Goal: Task Accomplishment & Management: Manage account settings

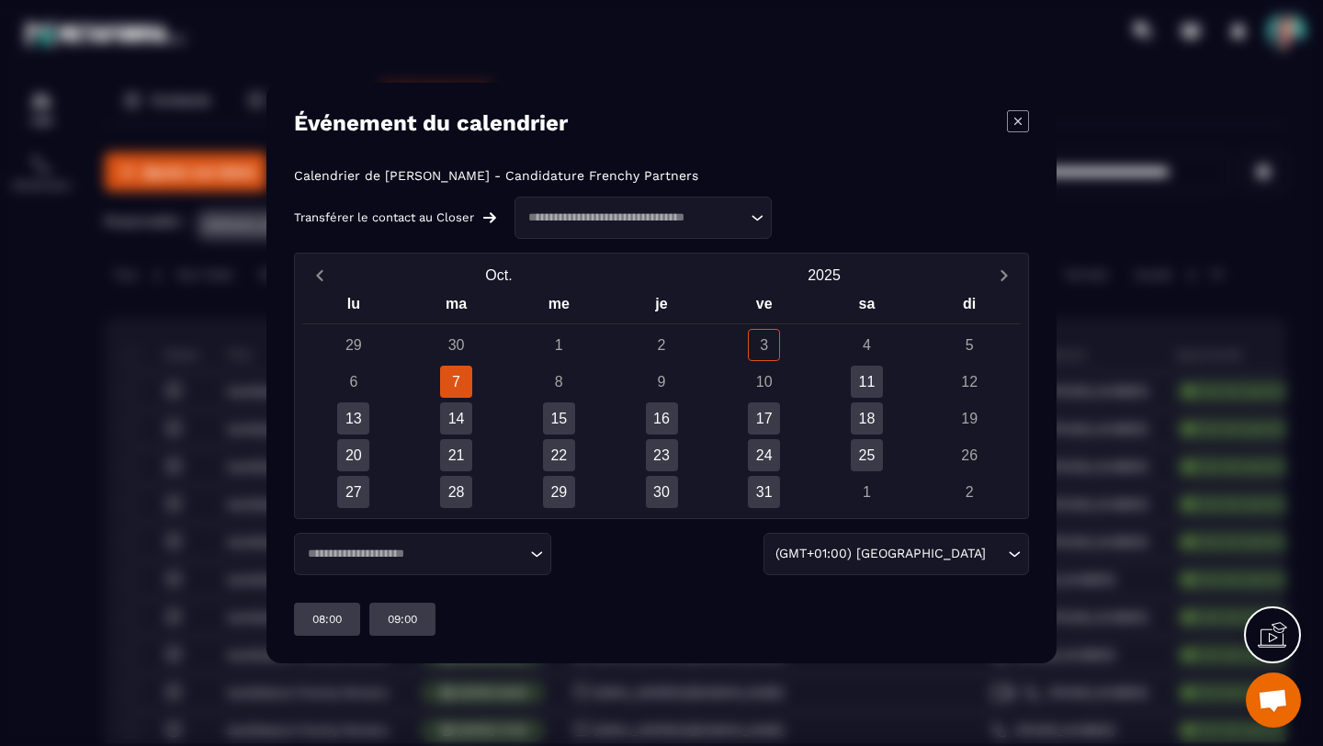
click at [459, 380] on div "7" at bounding box center [456, 382] width 32 height 32
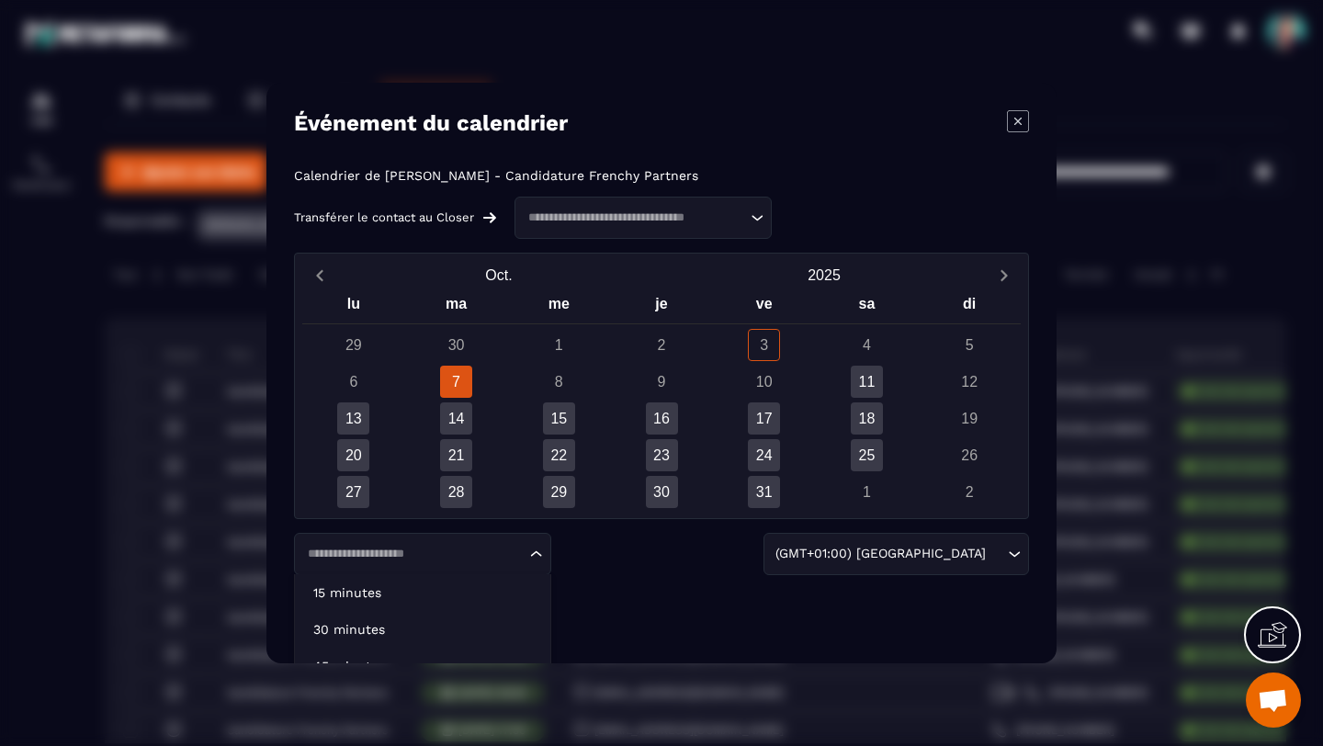
click at [537, 551] on icon "Search for option" at bounding box center [536, 554] width 18 height 18
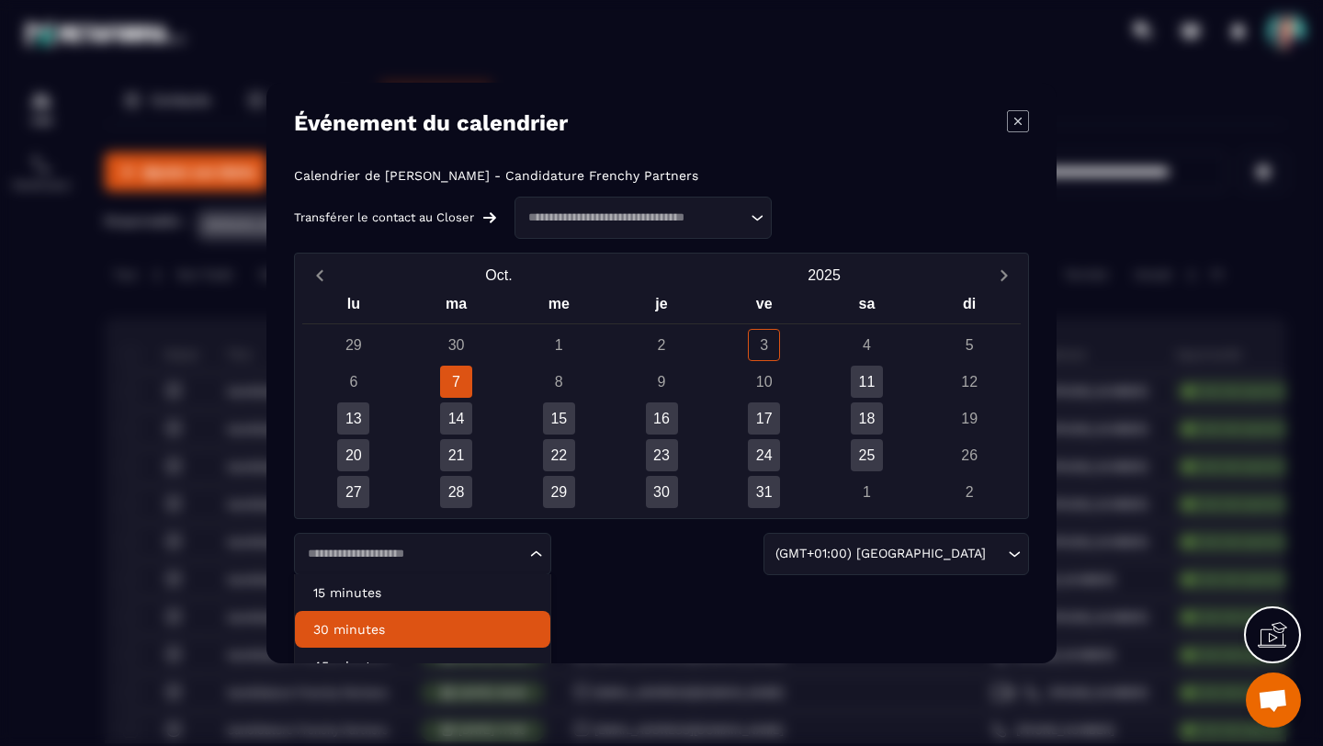
click at [469, 618] on li "30 minutes" at bounding box center [422, 629] width 255 height 37
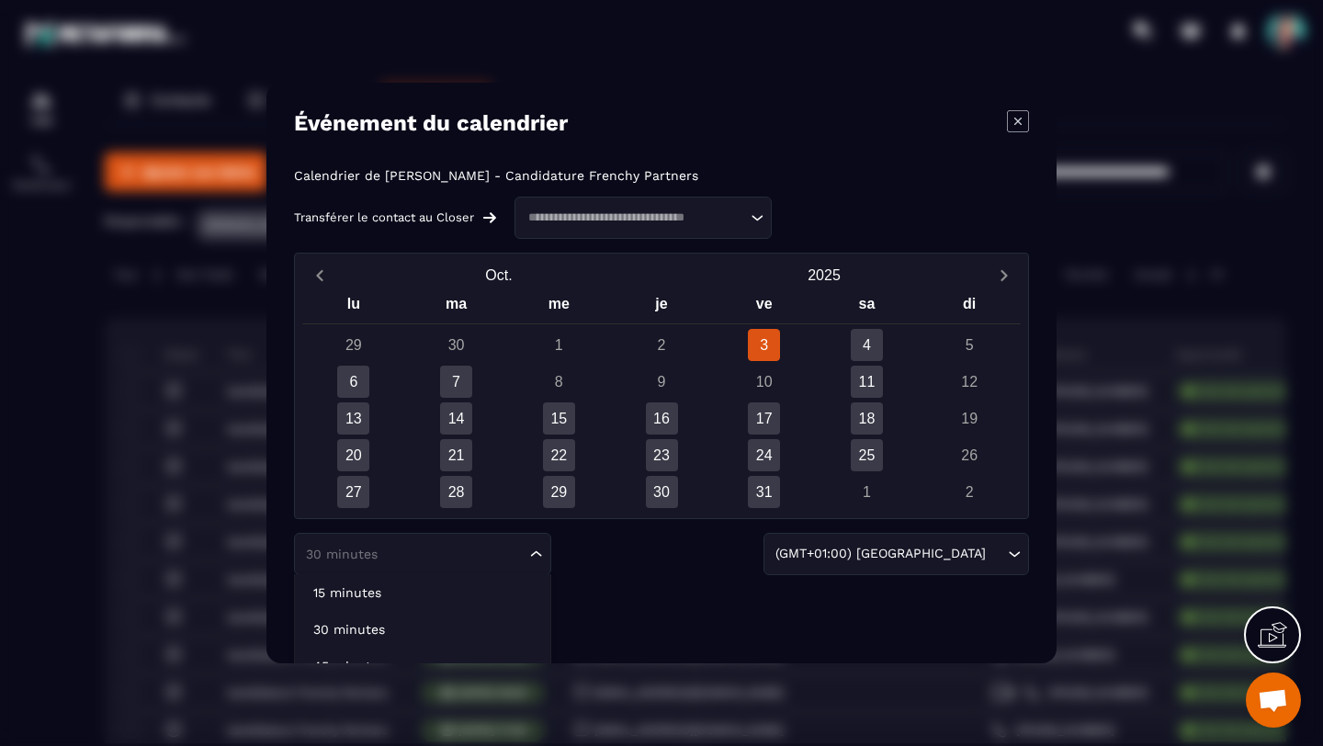
click at [539, 554] on icon "Search for option" at bounding box center [536, 554] width 11 height 6
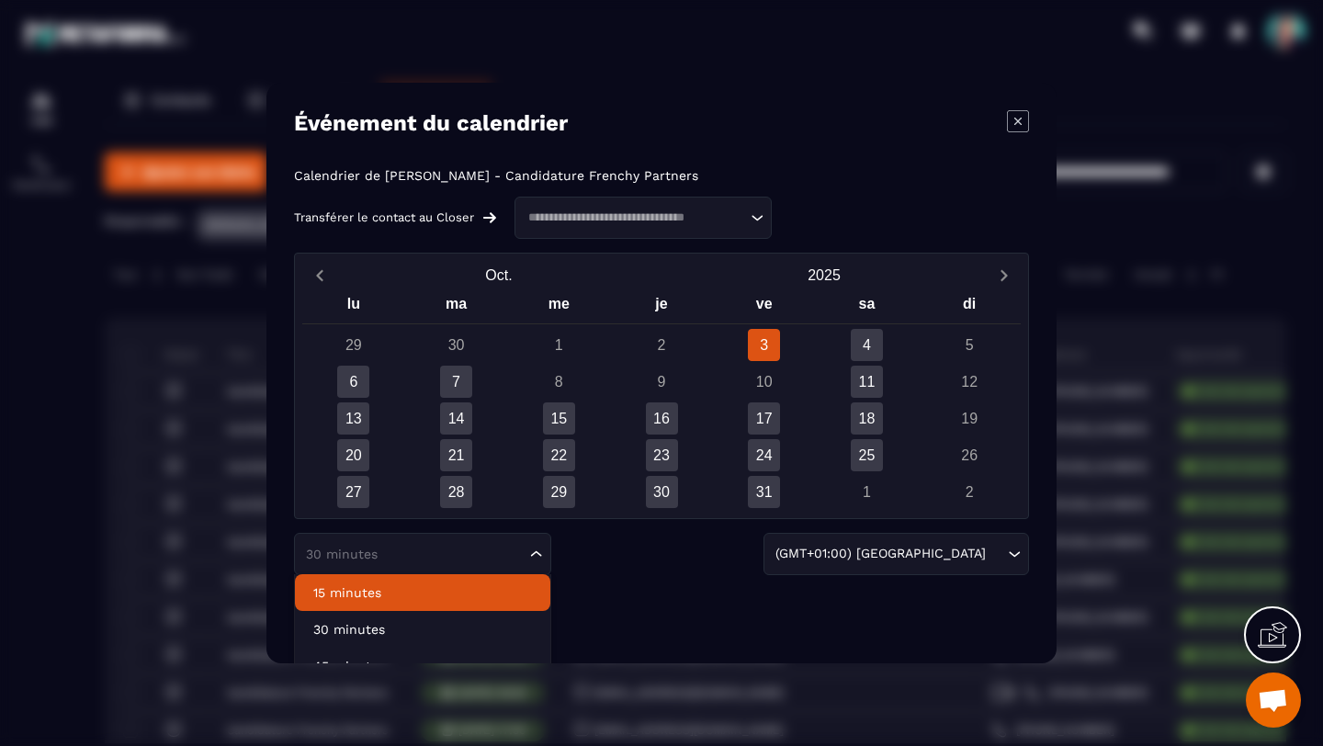
click at [504, 586] on p "15 minutes" at bounding box center [422, 593] width 219 height 18
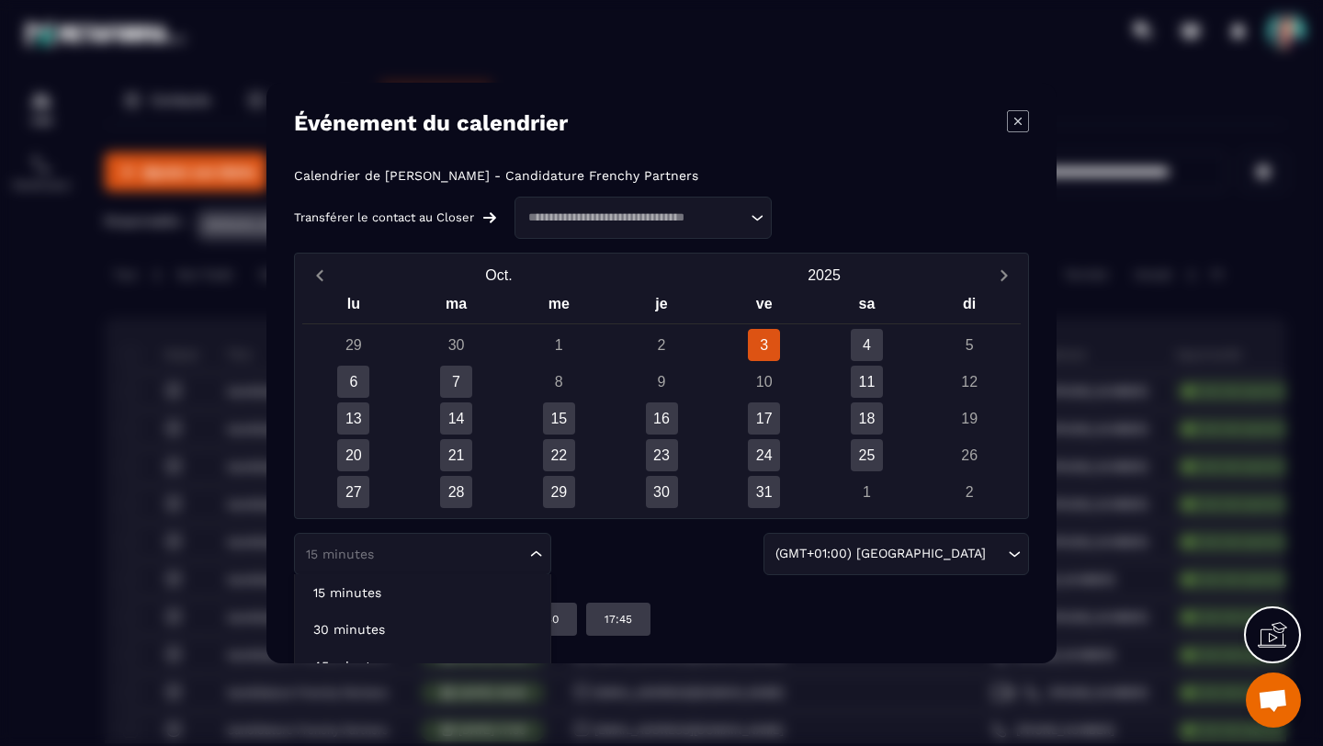
click at [538, 556] on icon "Search for option" at bounding box center [536, 554] width 18 height 18
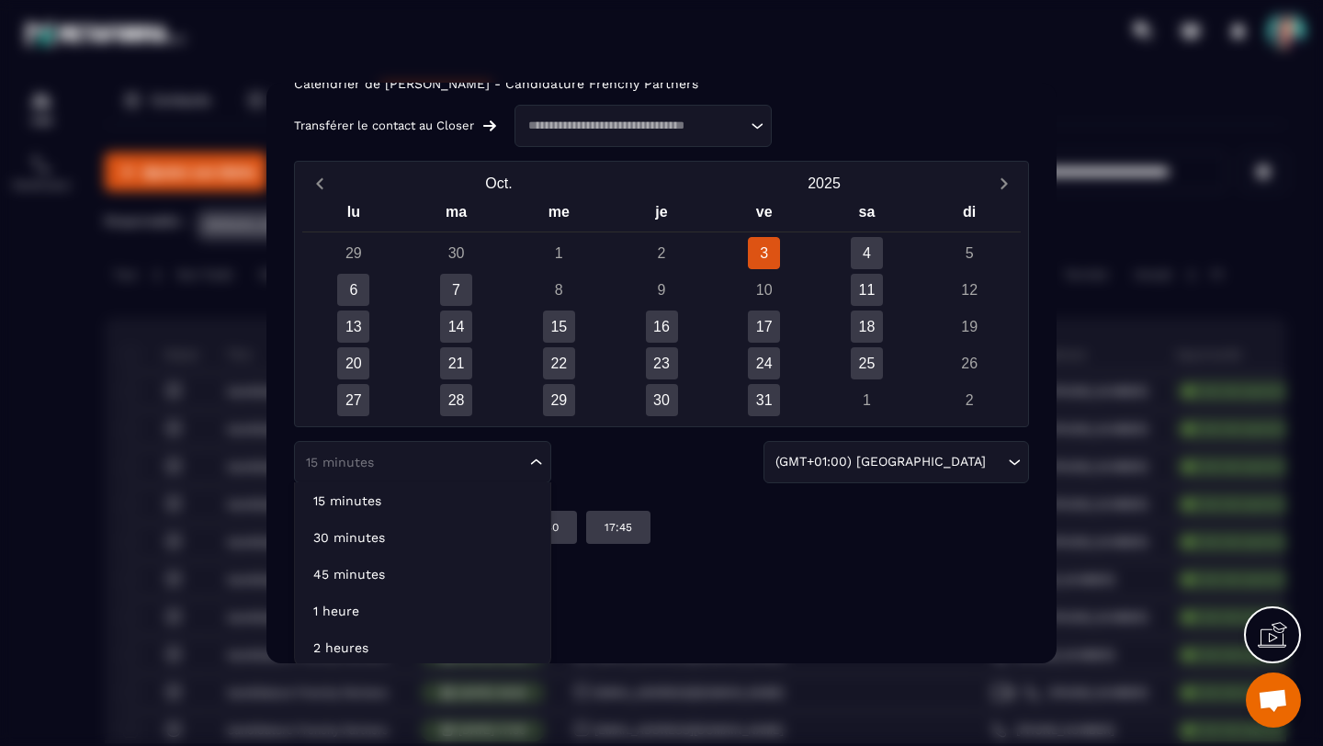
scroll to position [96, 0]
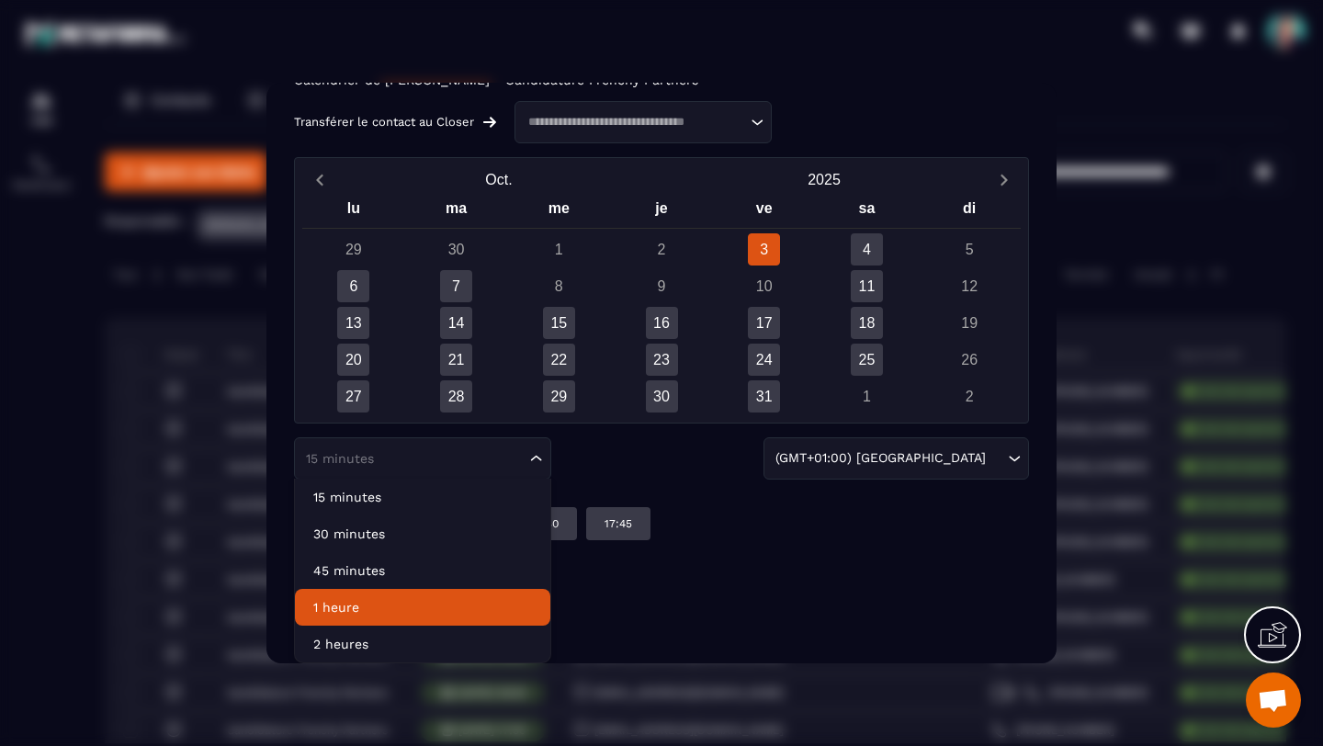
click at [492, 597] on li "1 heure" at bounding box center [422, 607] width 255 height 37
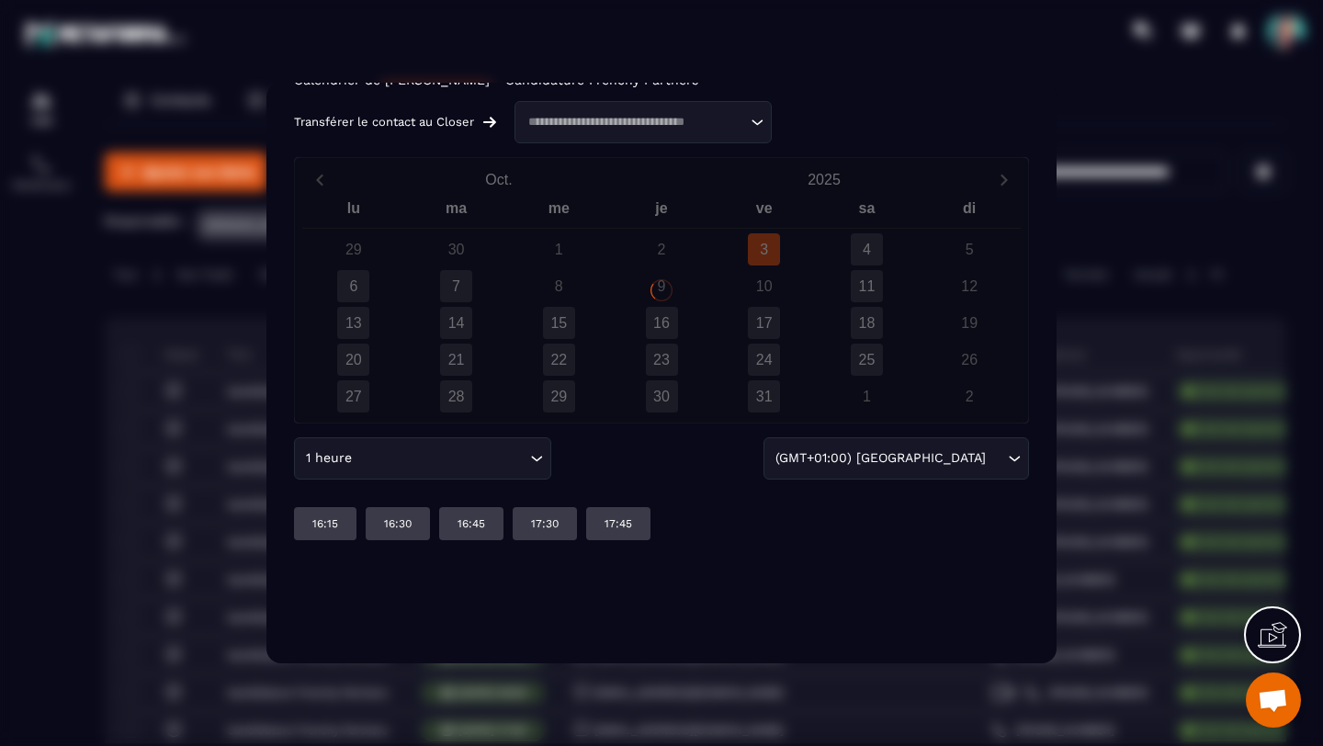
scroll to position [0, 0]
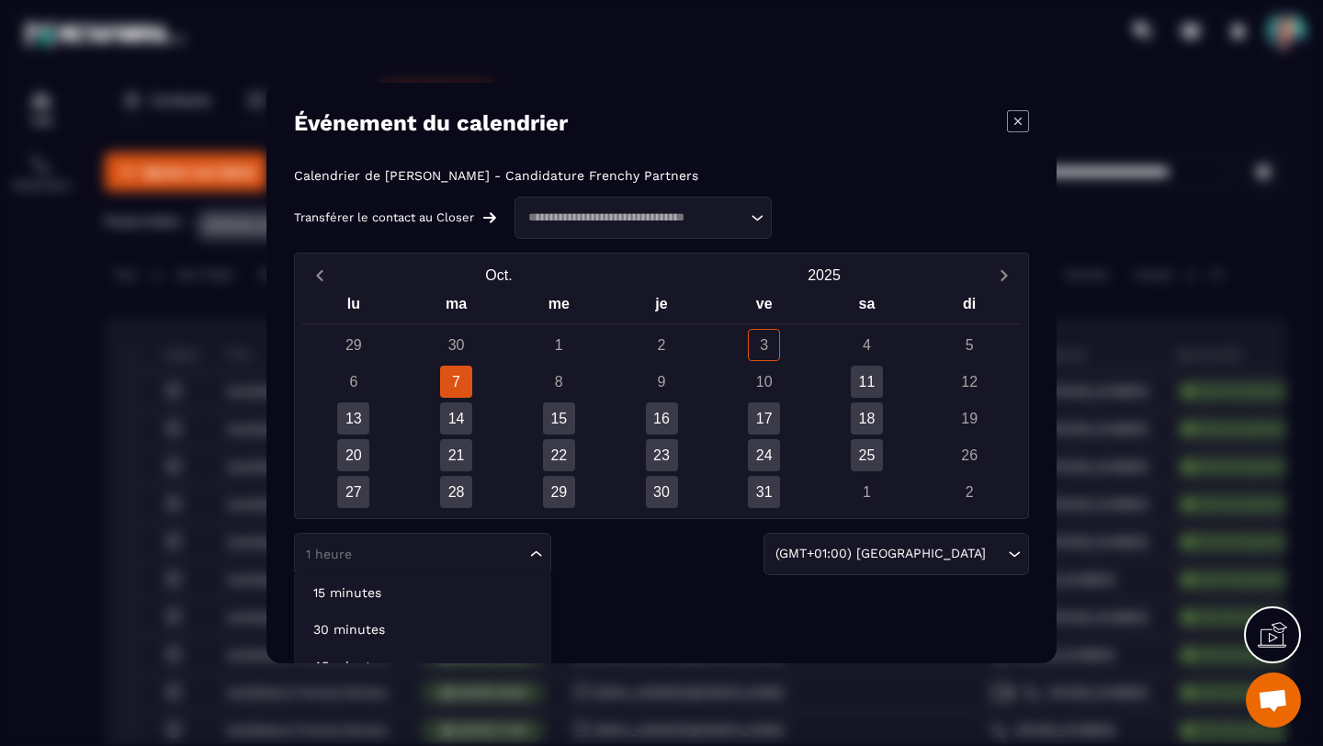
click at [538, 554] on icon "Search for option" at bounding box center [536, 554] width 18 height 18
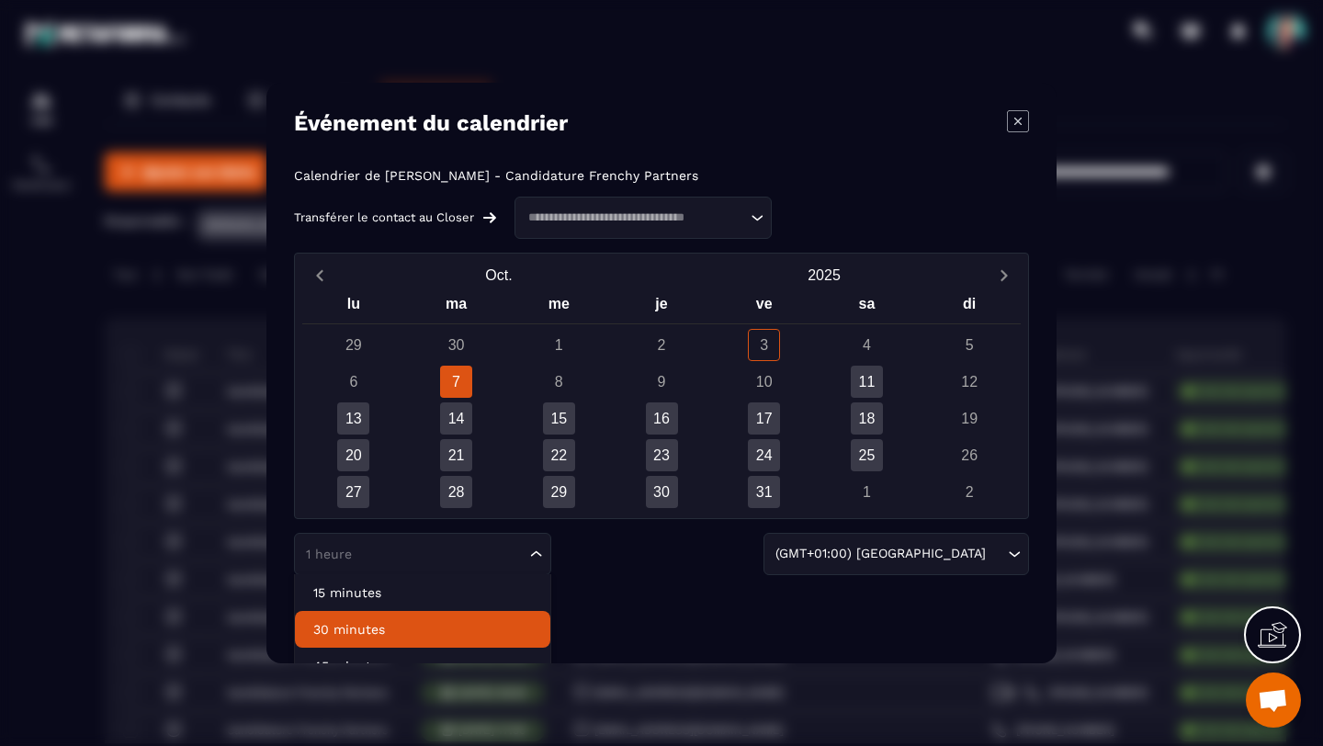
click at [453, 616] on li "30 minutes" at bounding box center [422, 629] width 255 height 37
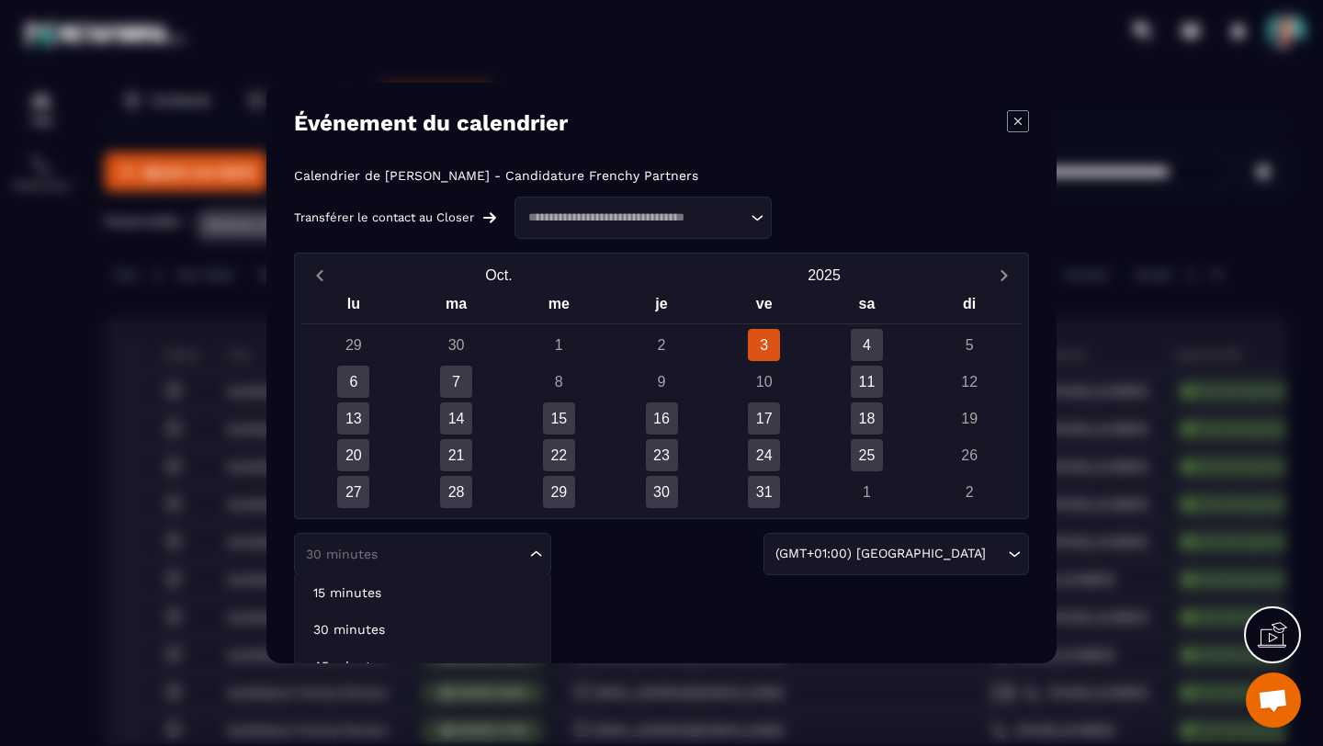
click at [536, 556] on icon "Search for option" at bounding box center [536, 554] width 18 height 18
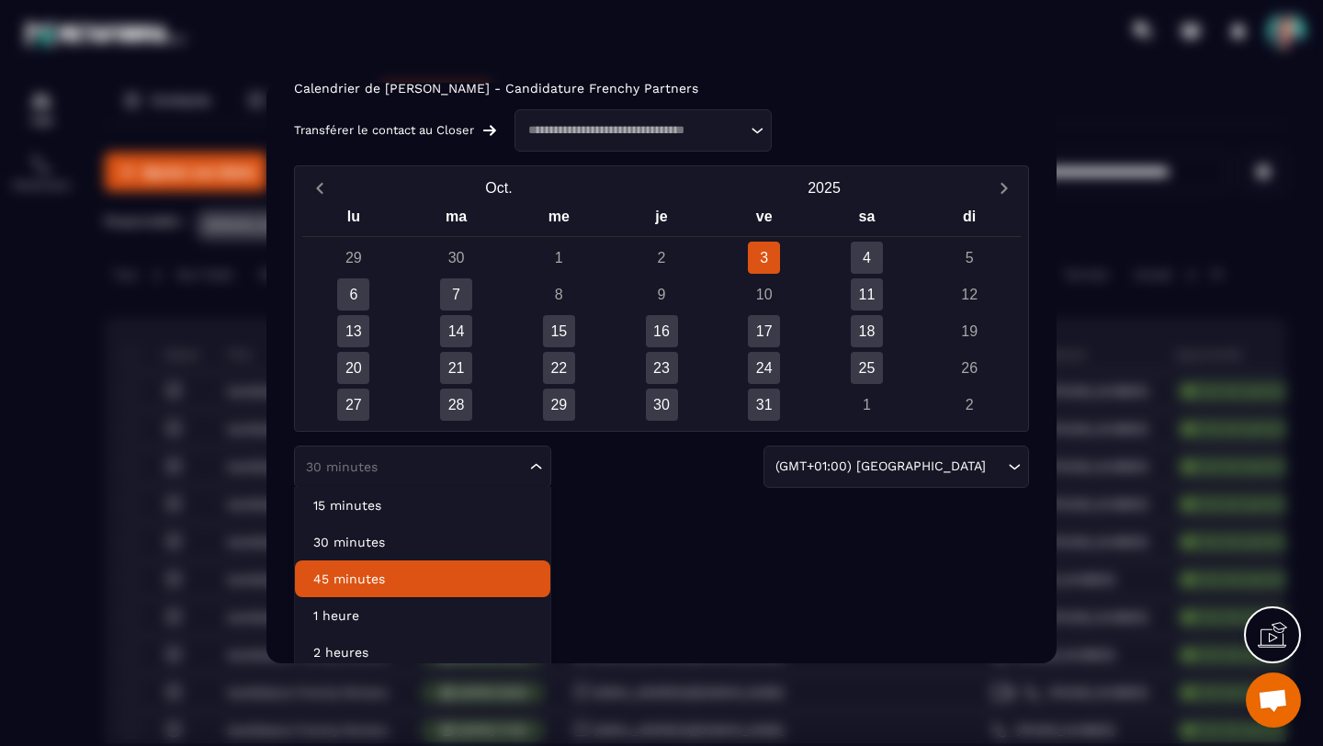
scroll to position [96, 0]
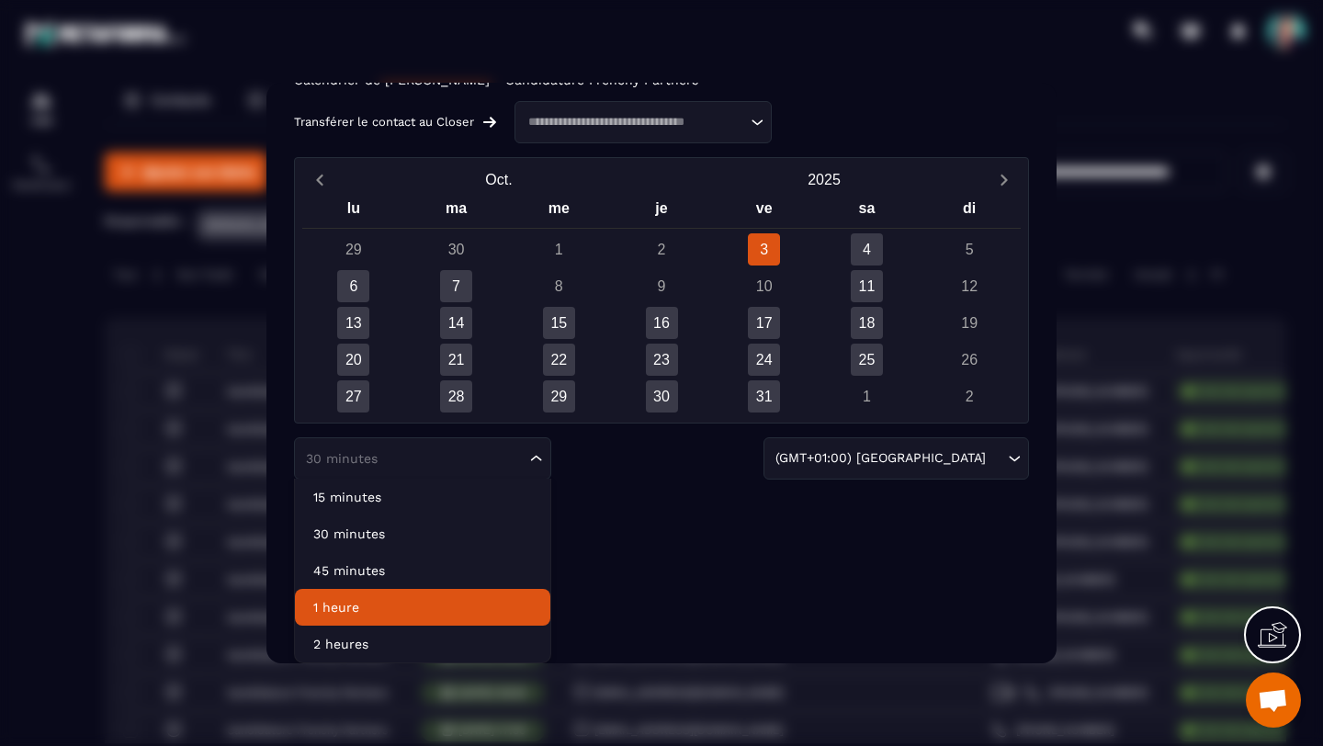
click at [487, 598] on p "1 heure" at bounding box center [422, 607] width 219 height 18
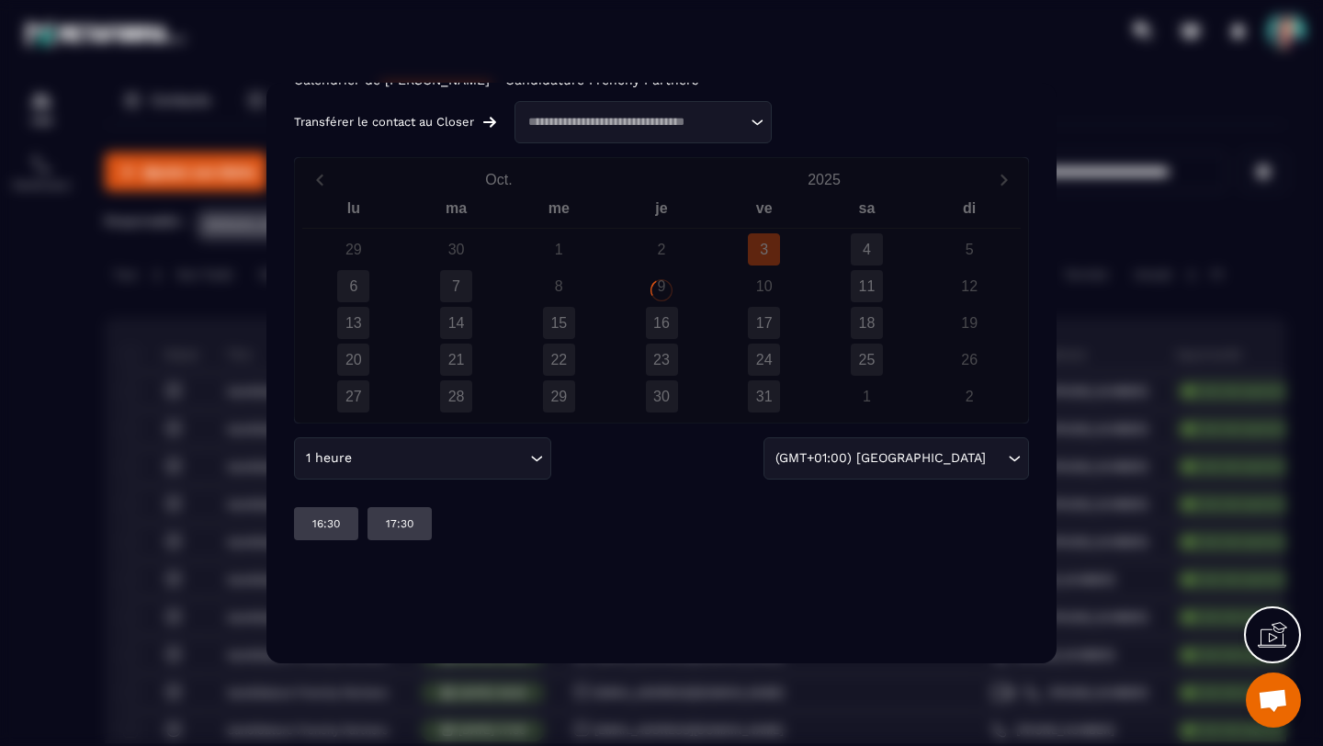
scroll to position [0, 0]
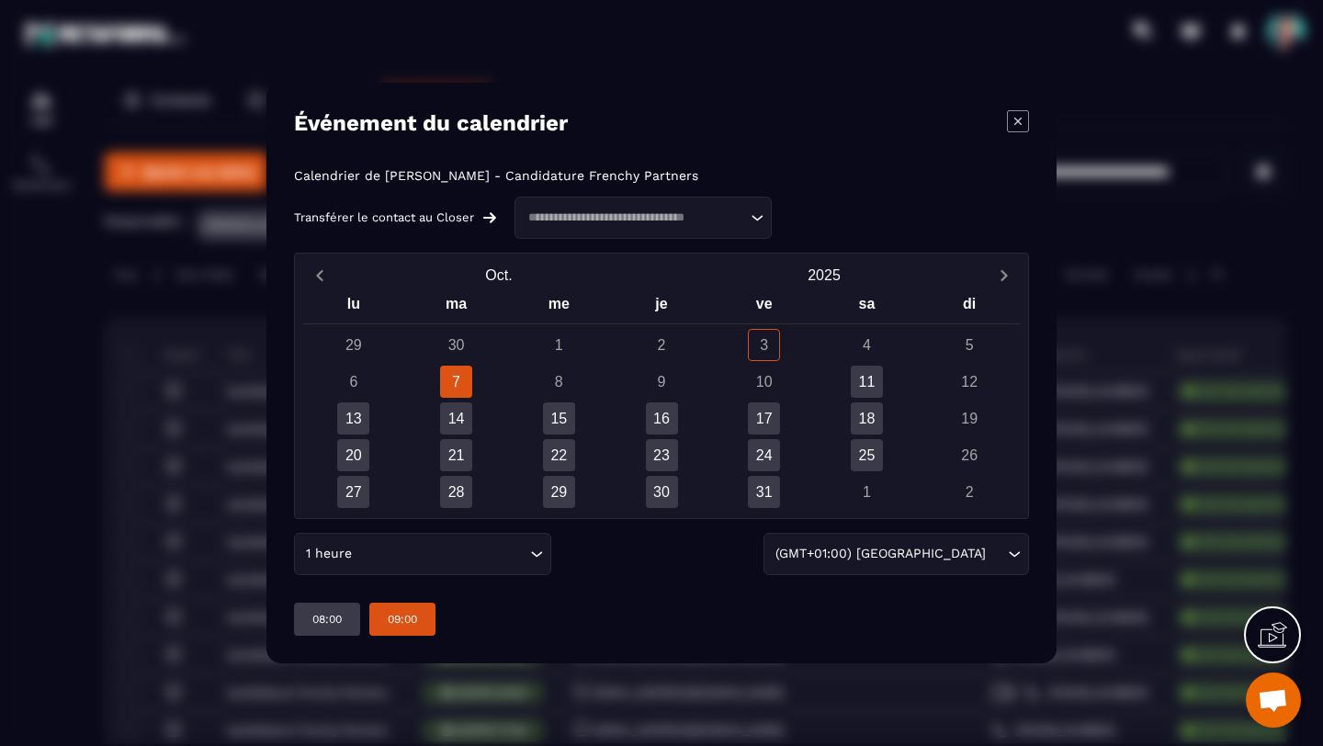
click at [402, 620] on p "09:00" at bounding box center [402, 619] width 29 height 15
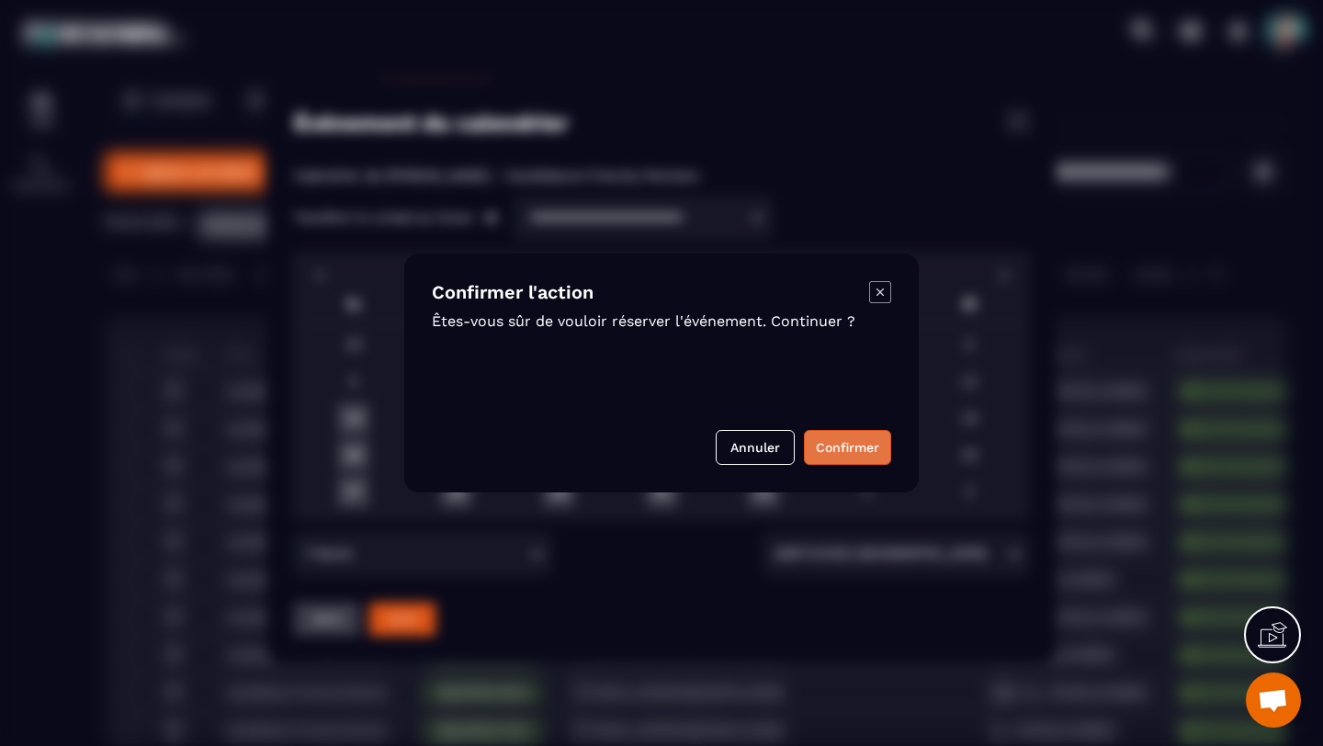
click at [865, 448] on button "Confirmer" at bounding box center [847, 447] width 87 height 35
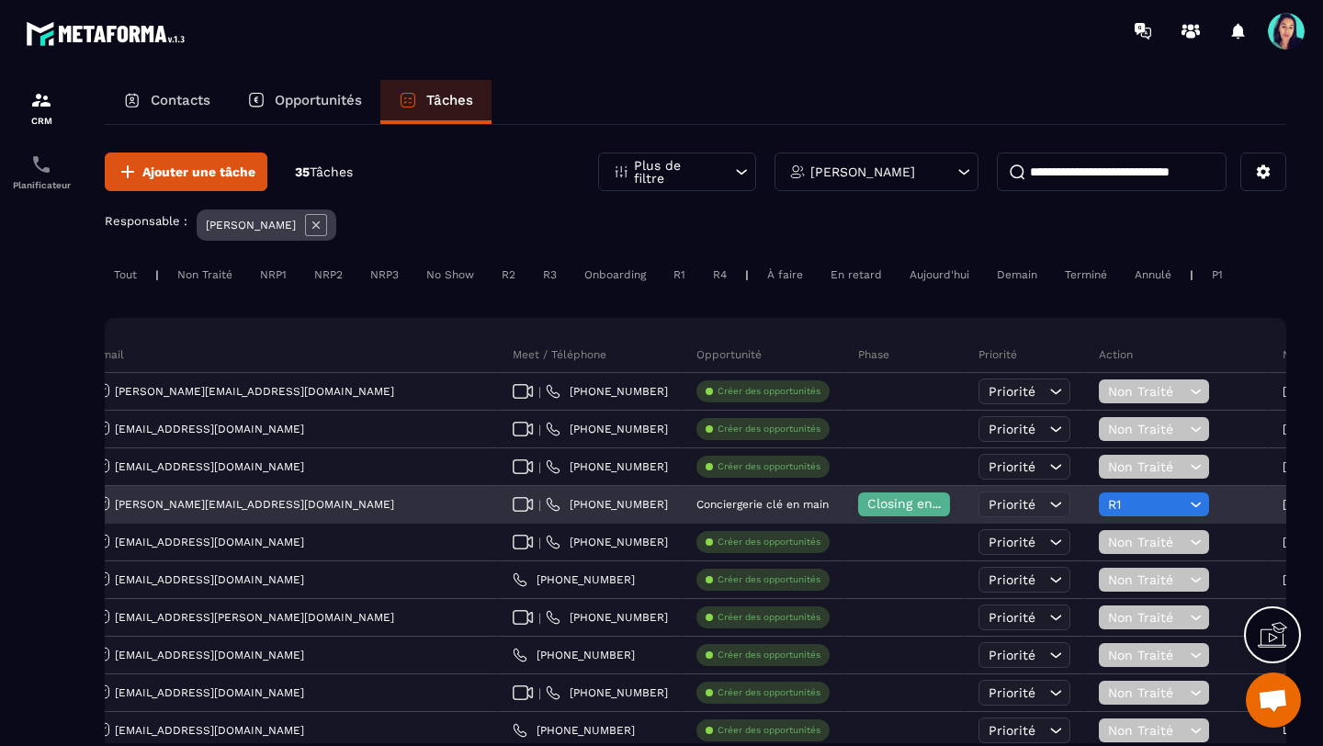
scroll to position [0, 506]
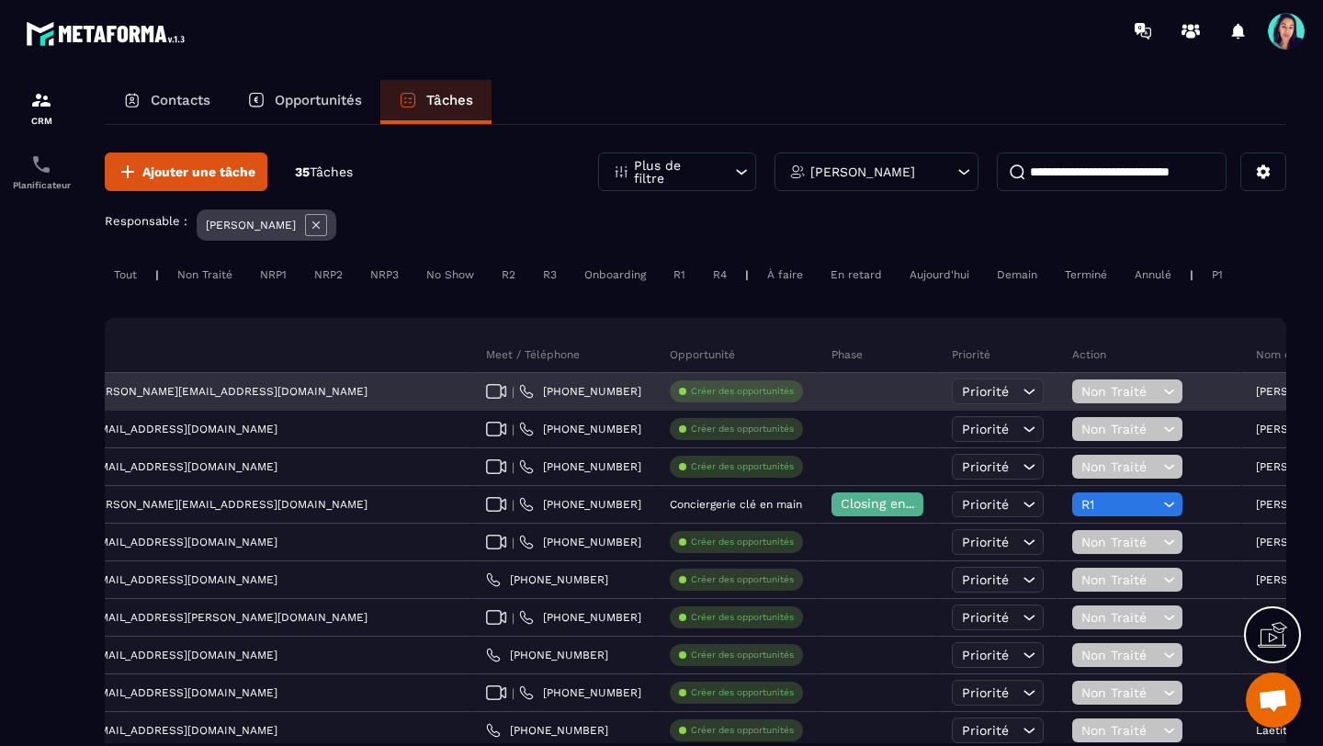
click at [1164, 391] on icon at bounding box center [1169, 392] width 10 height 5
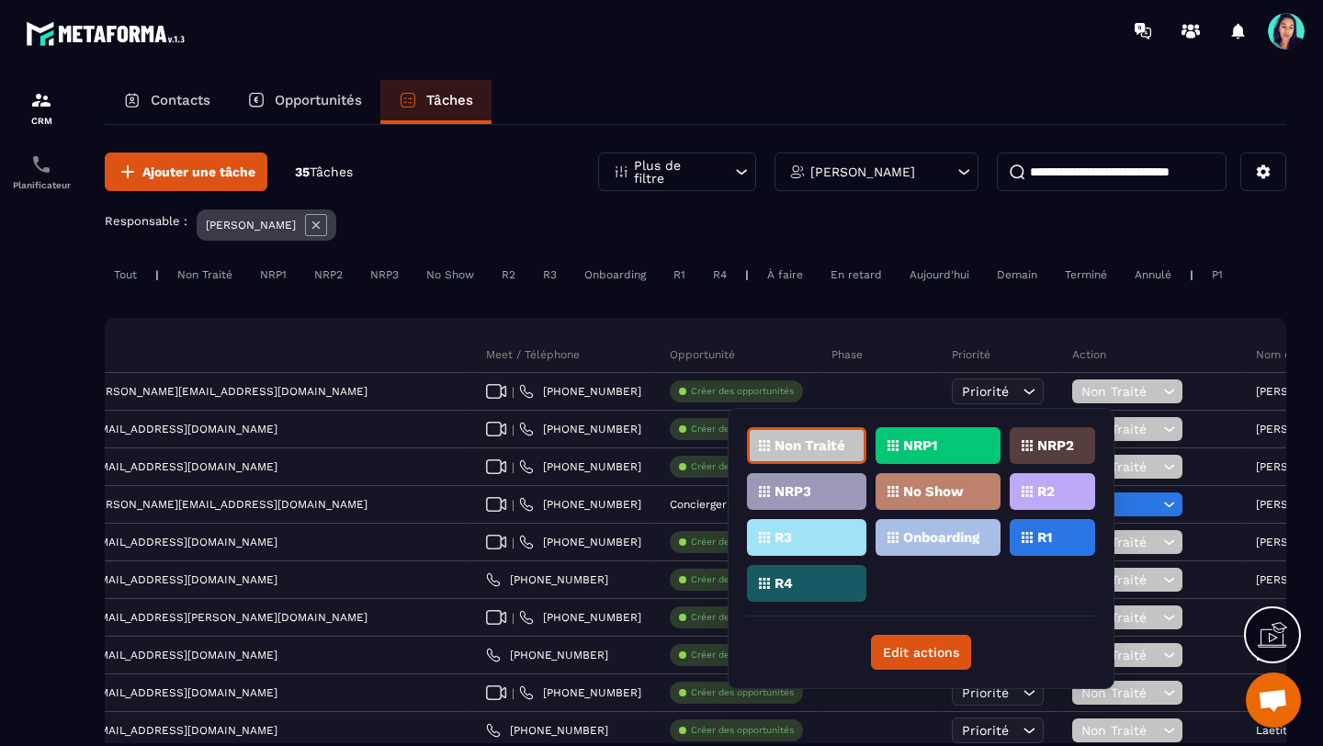
click at [1060, 539] on div "R1" at bounding box center [1052, 537] width 85 height 37
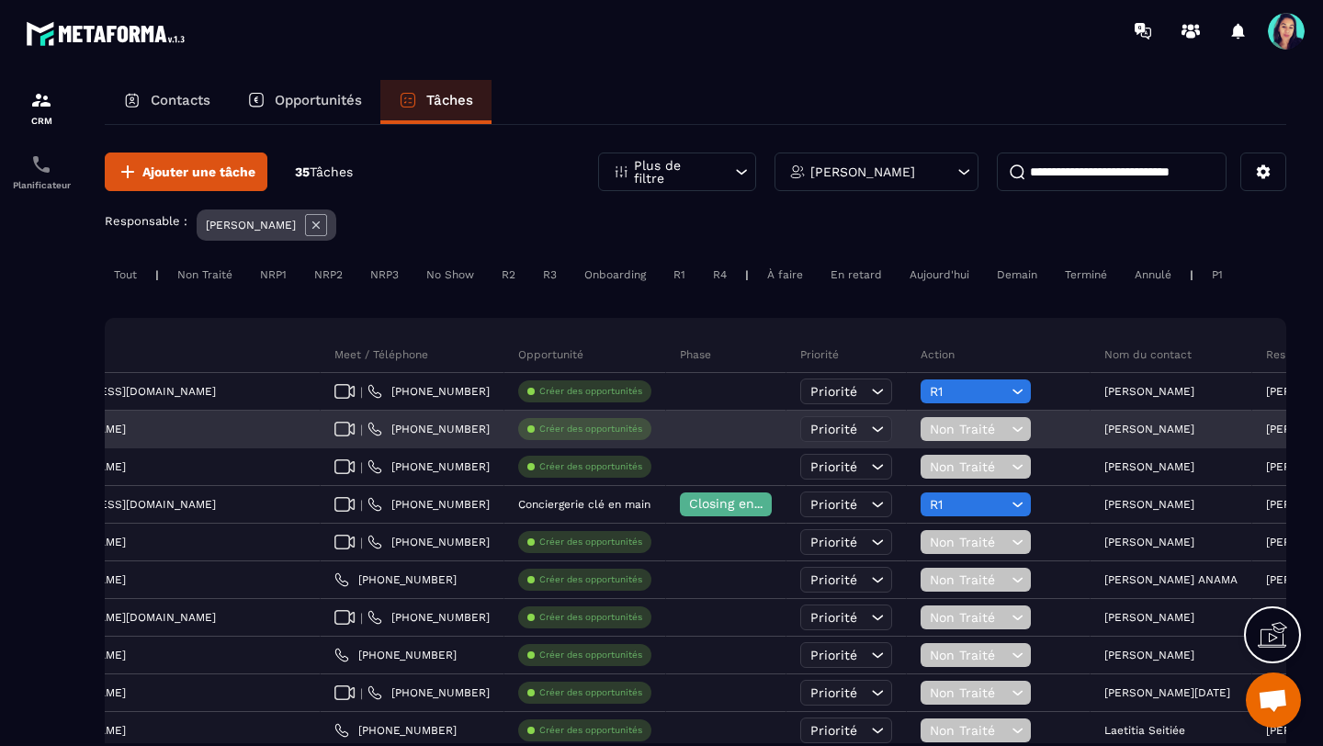
scroll to position [0, 757]
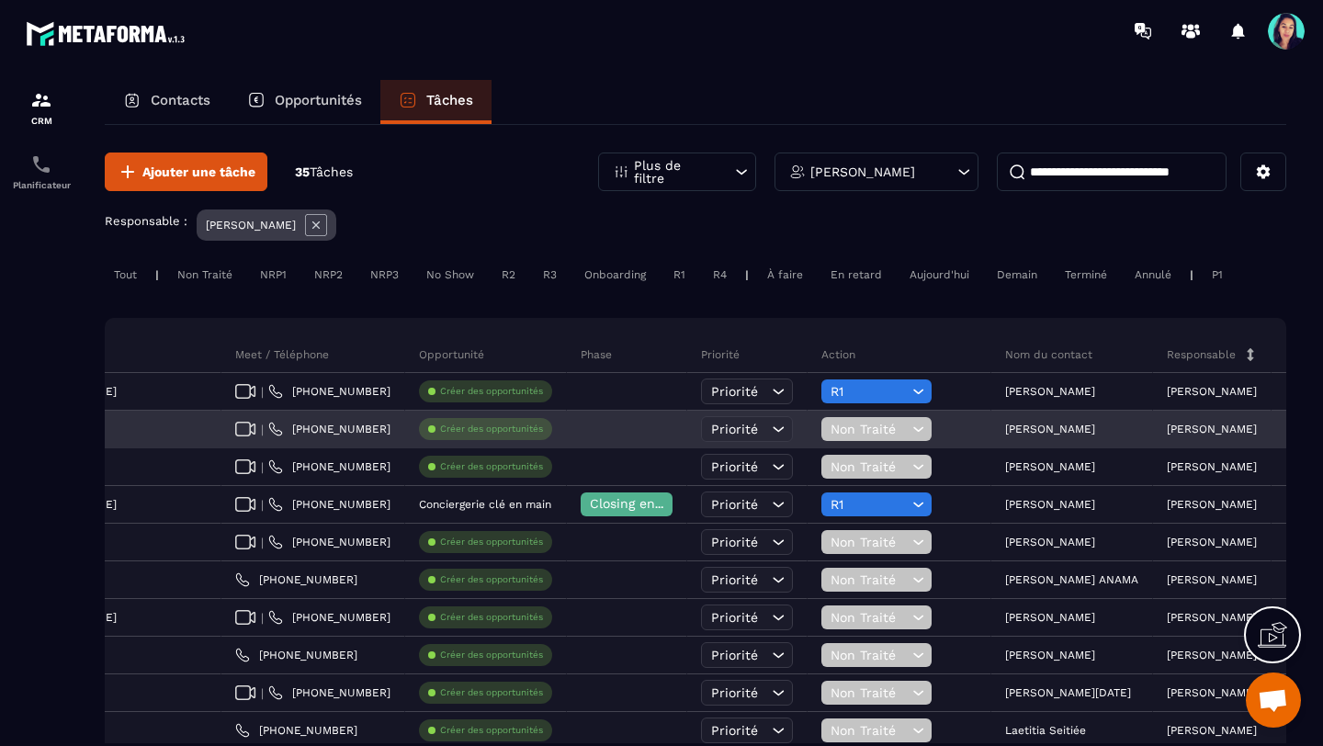
click at [910, 428] on icon at bounding box center [918, 429] width 17 height 18
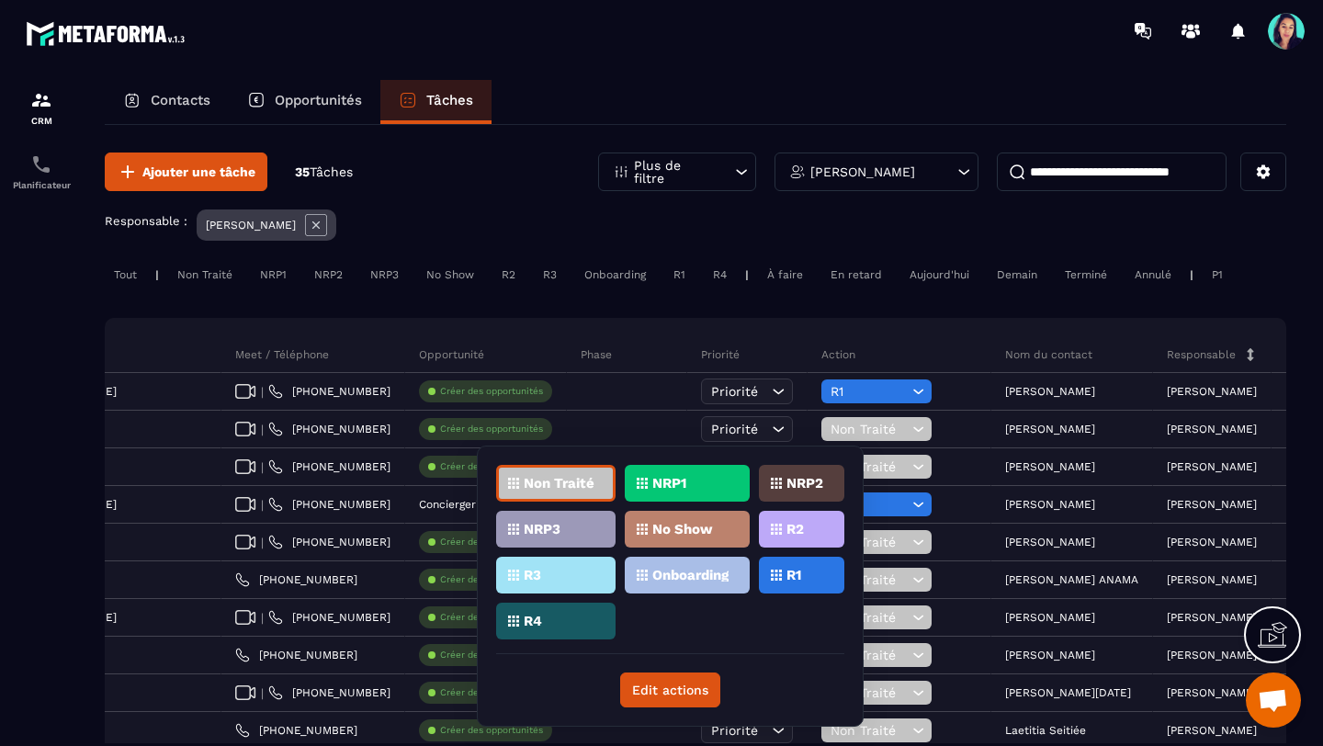
click at [794, 561] on div "R1" at bounding box center [801, 575] width 85 height 37
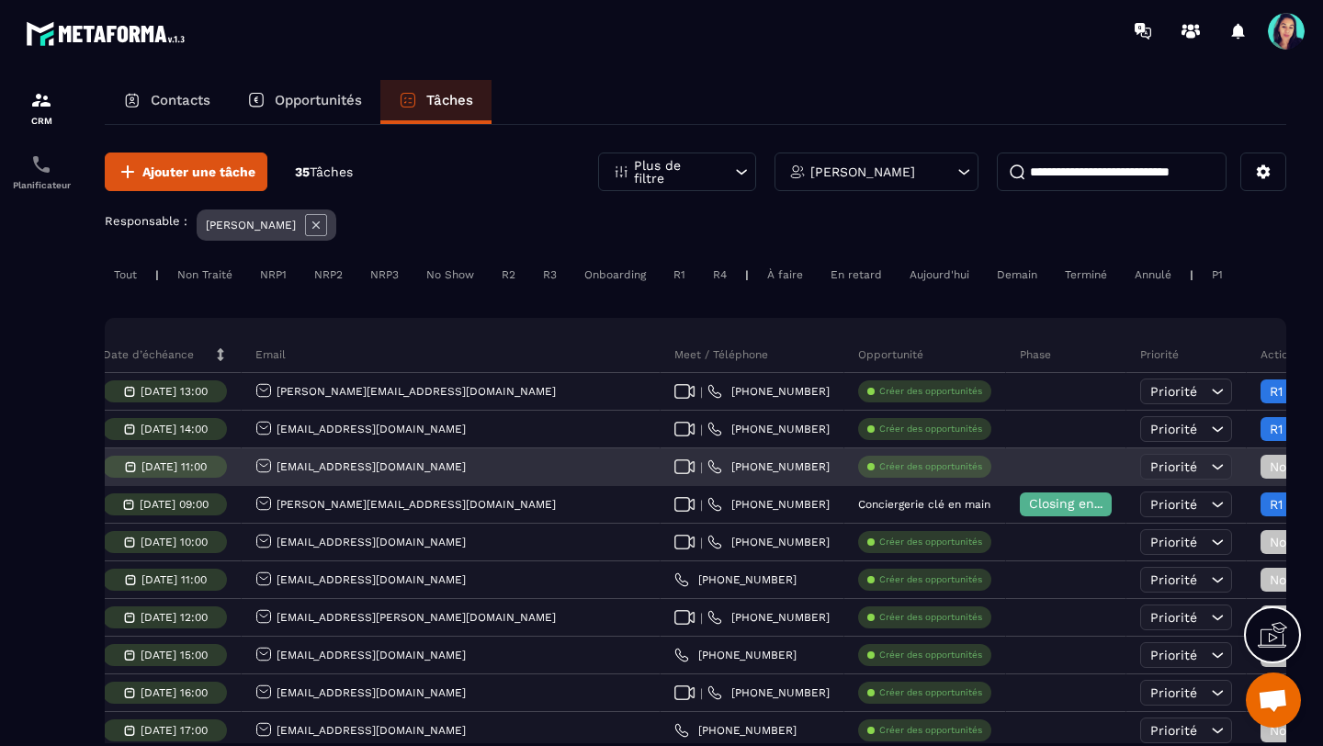
scroll to position [0, 316]
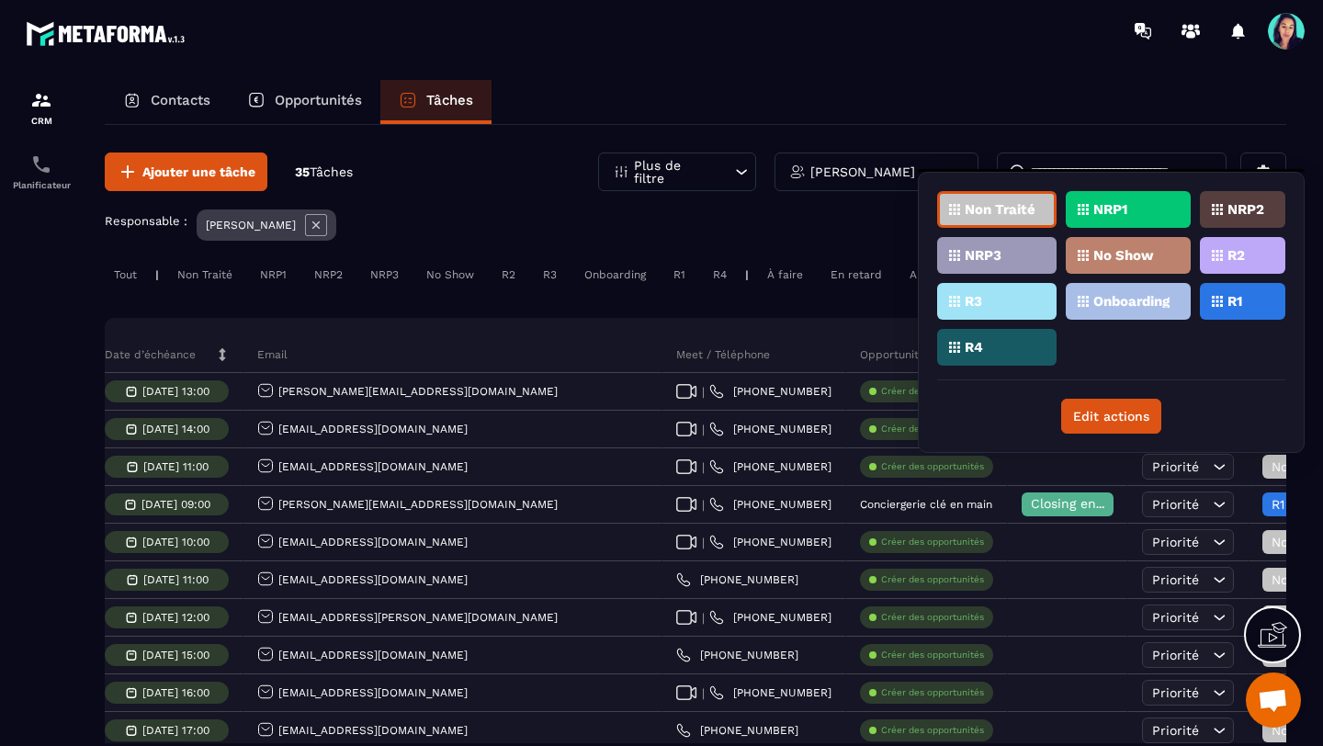
click at [1244, 314] on div "R1" at bounding box center [1242, 301] width 85 height 37
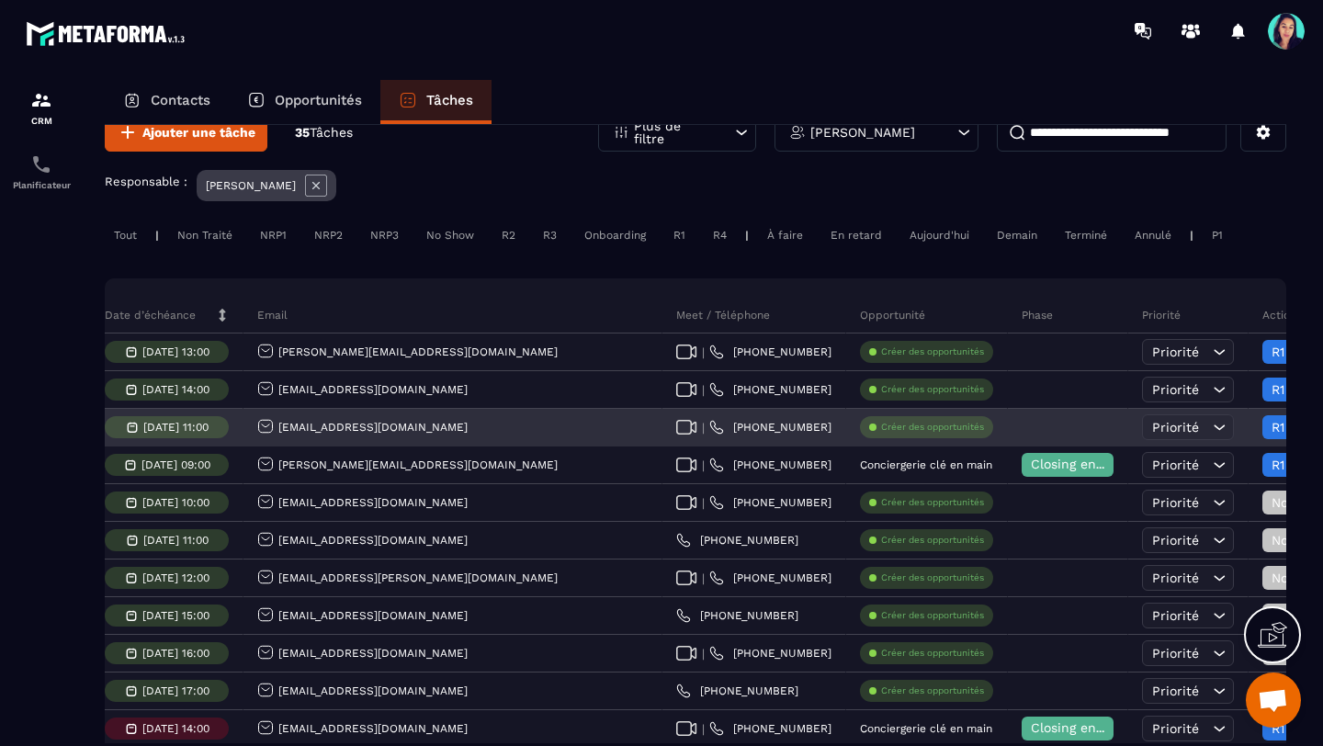
scroll to position [42, 0]
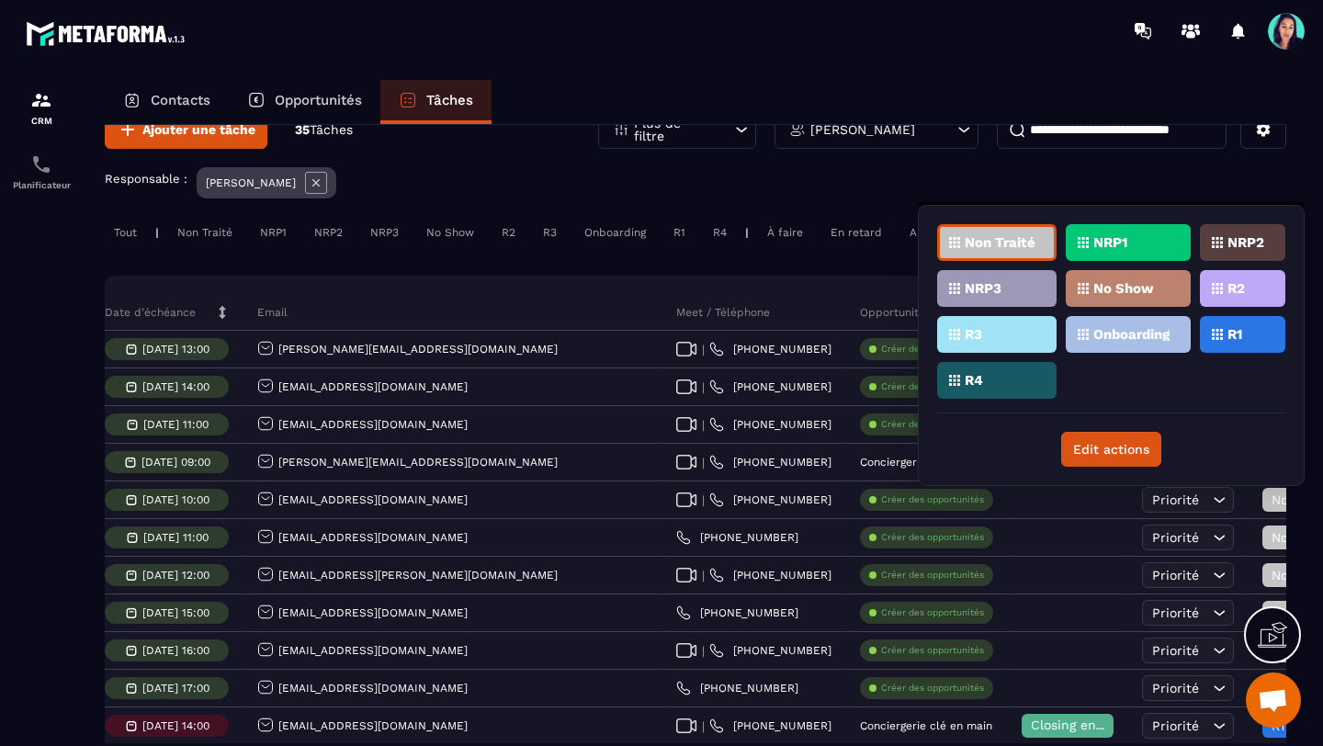
click at [1242, 335] on p "R1" at bounding box center [1235, 334] width 15 height 13
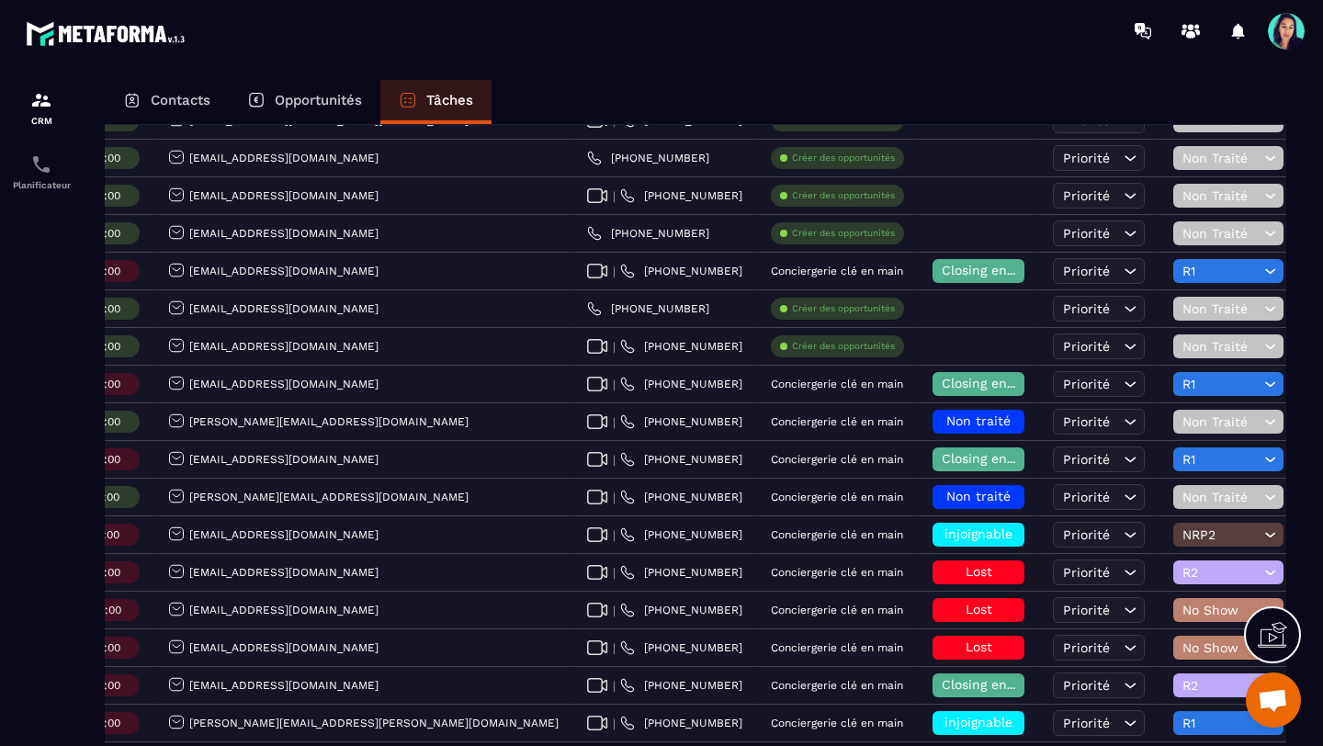
scroll to position [501, 0]
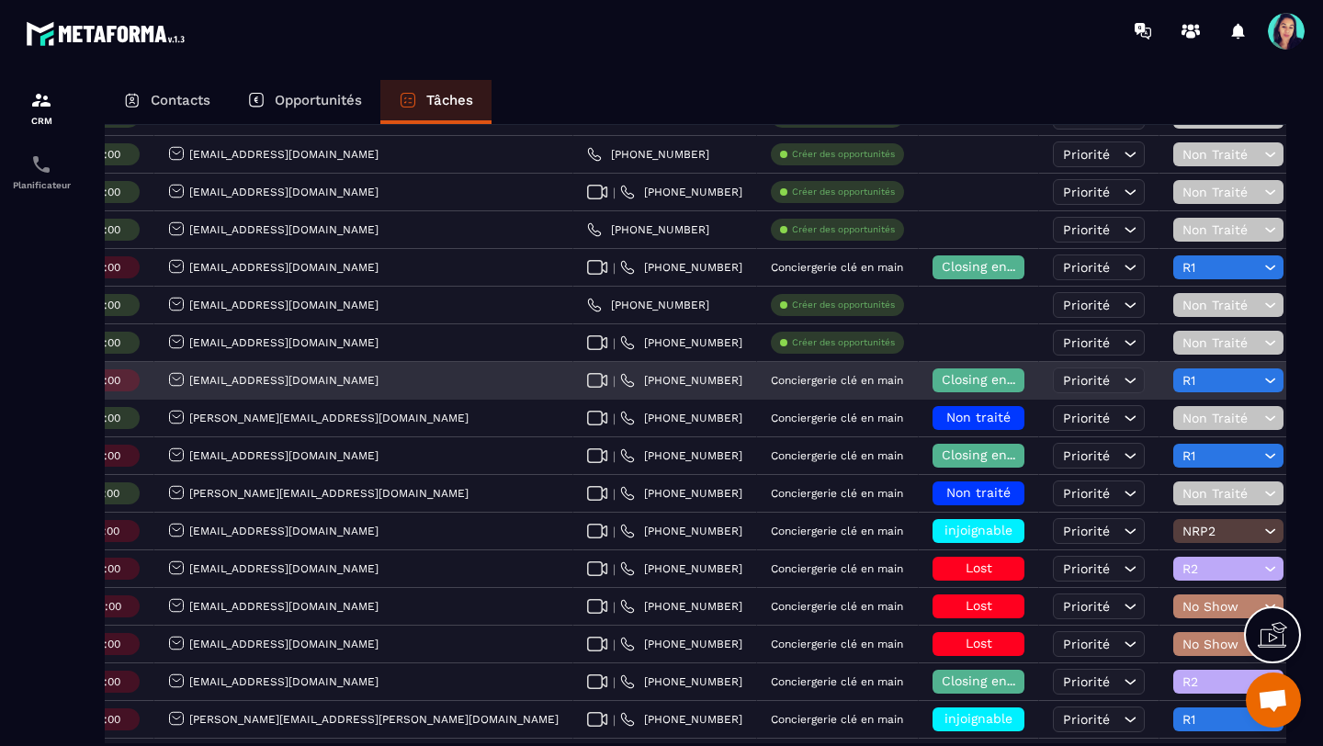
click at [942, 379] on span "Closing en cours" at bounding box center [994, 379] width 105 height 15
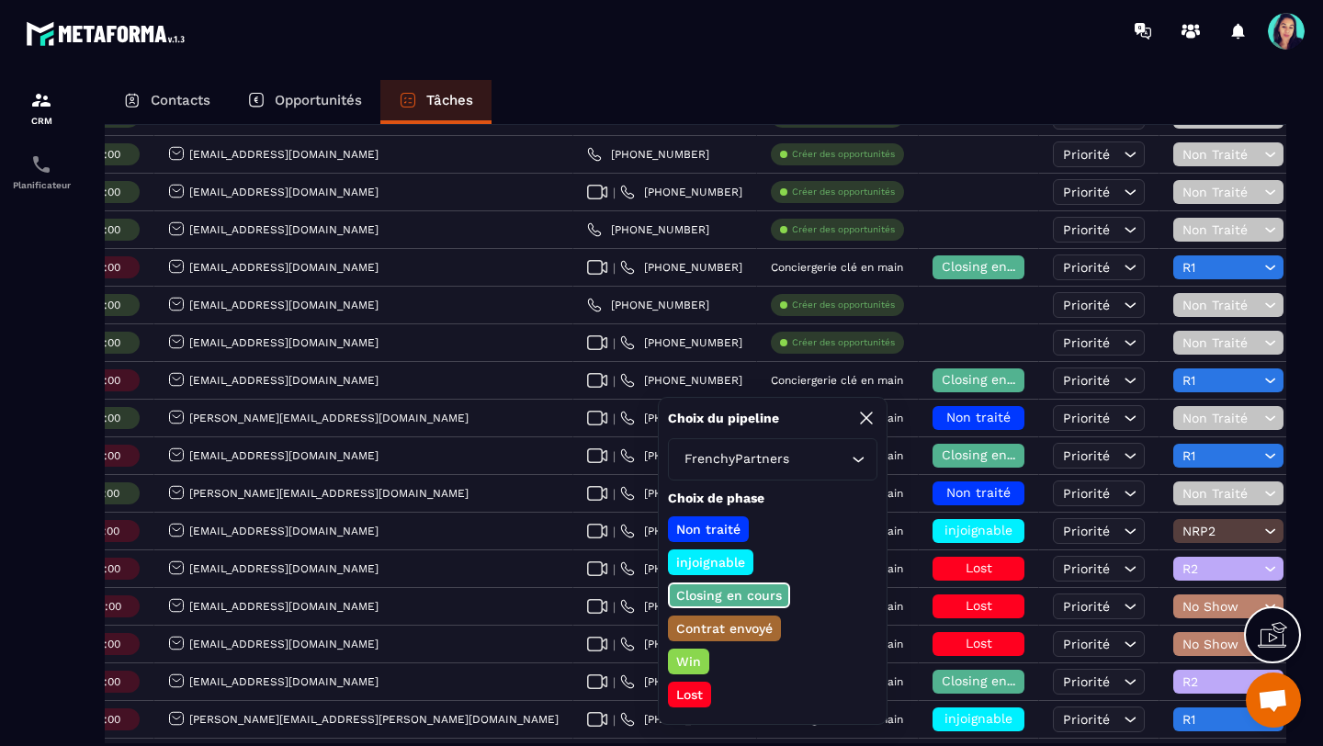
click at [696, 696] on p "Lost" at bounding box center [690, 695] width 32 height 18
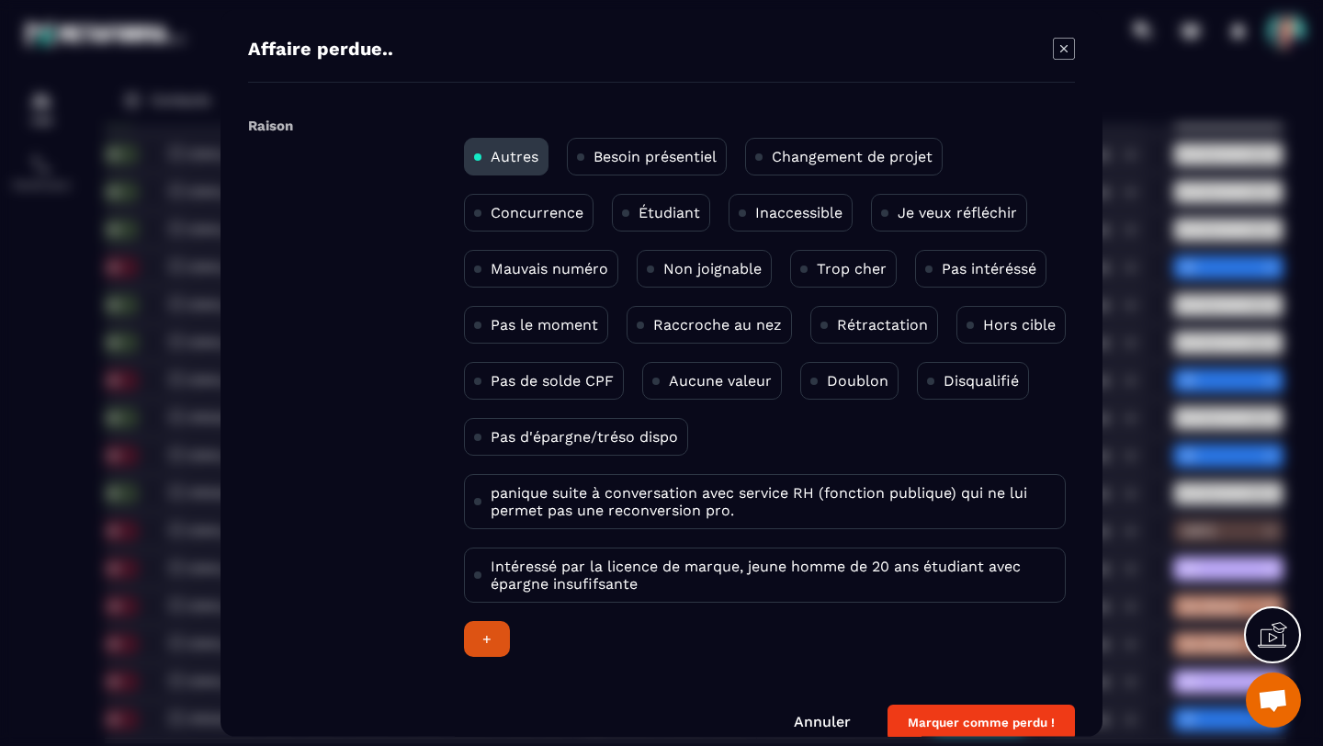
click at [730, 268] on p "Non joignable" at bounding box center [712, 268] width 98 height 17
click at [958, 725] on button "Marquer comme perdu !" at bounding box center [981, 723] width 187 height 36
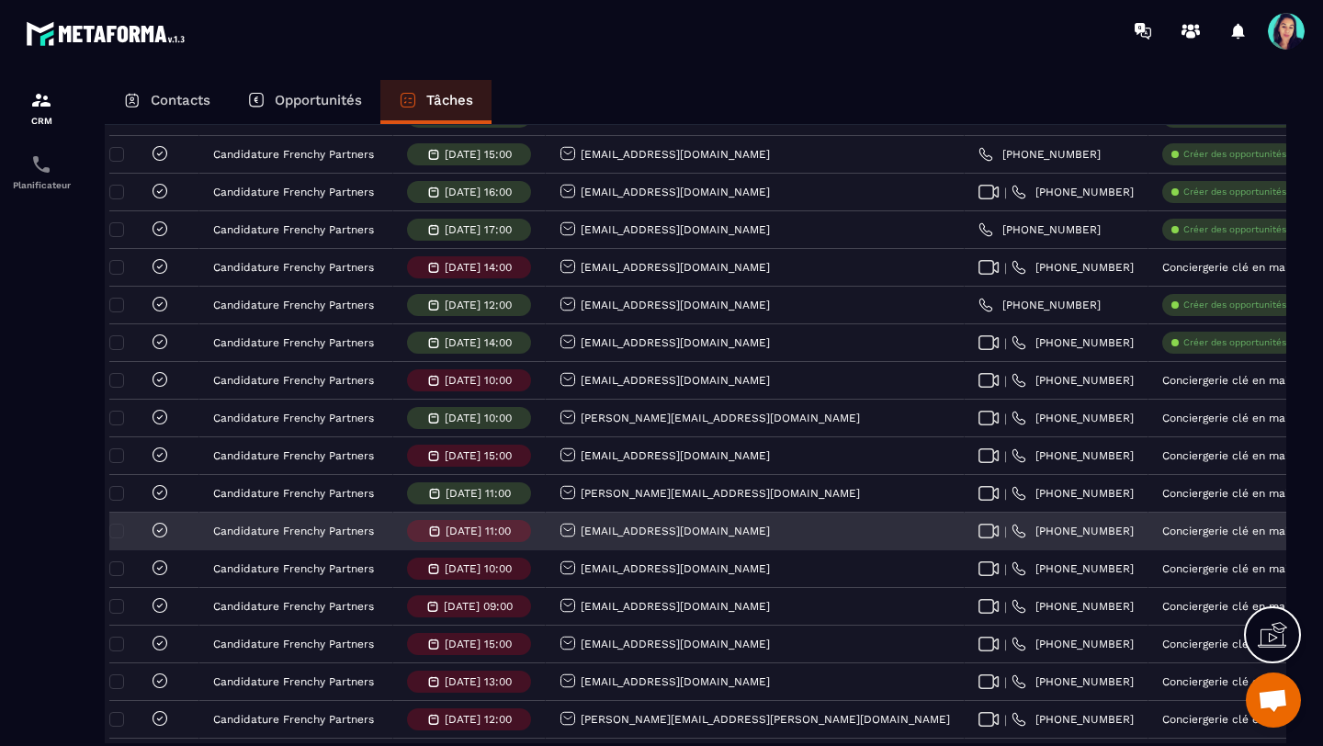
scroll to position [0, 0]
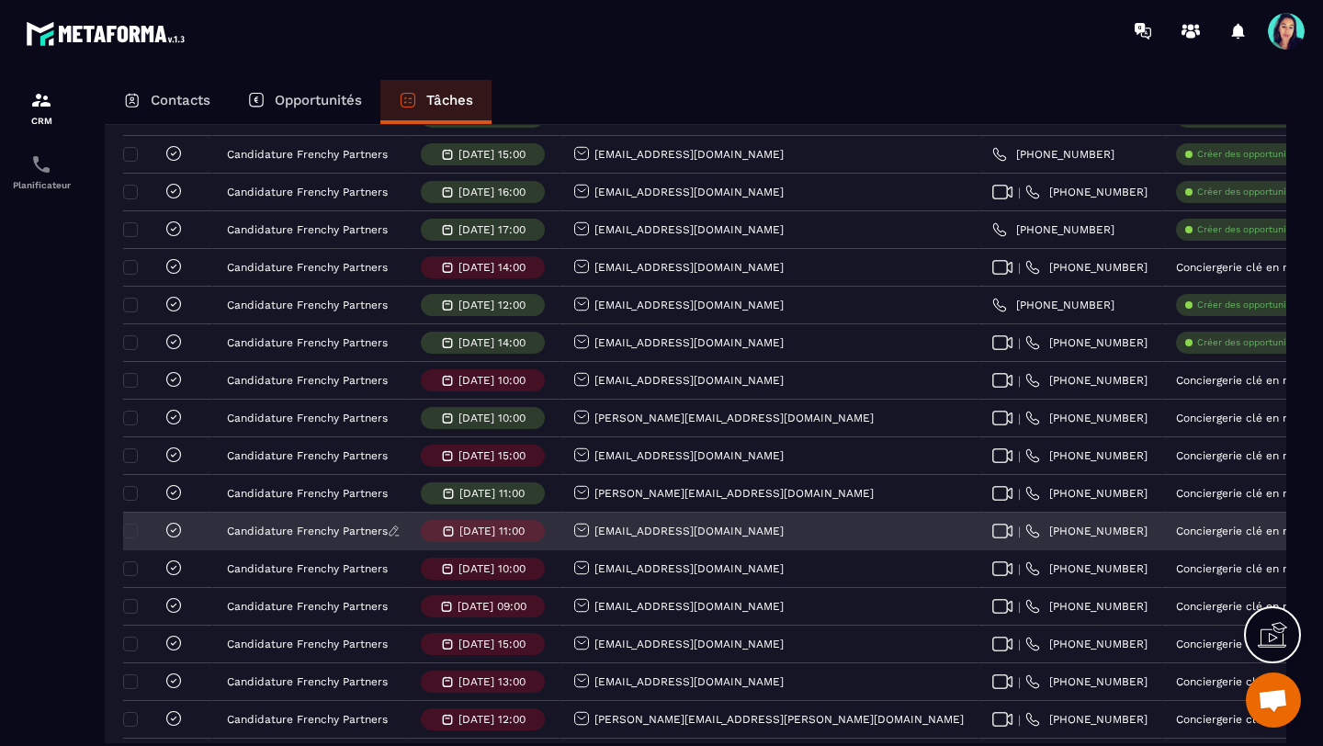
click at [326, 534] on p "Candidature Frenchy Partners" at bounding box center [307, 531] width 161 height 13
